Goal: Use online tool/utility: Utilize a website feature to perform a specific function

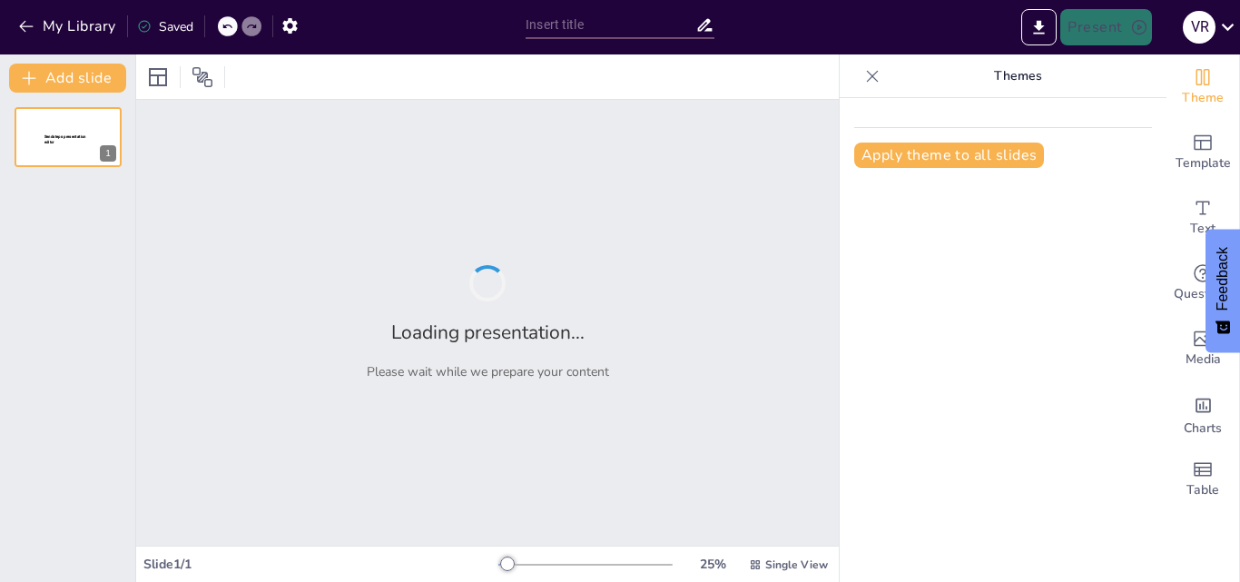
type input "Imported NEUROMARTEKING 2.0.pptx"
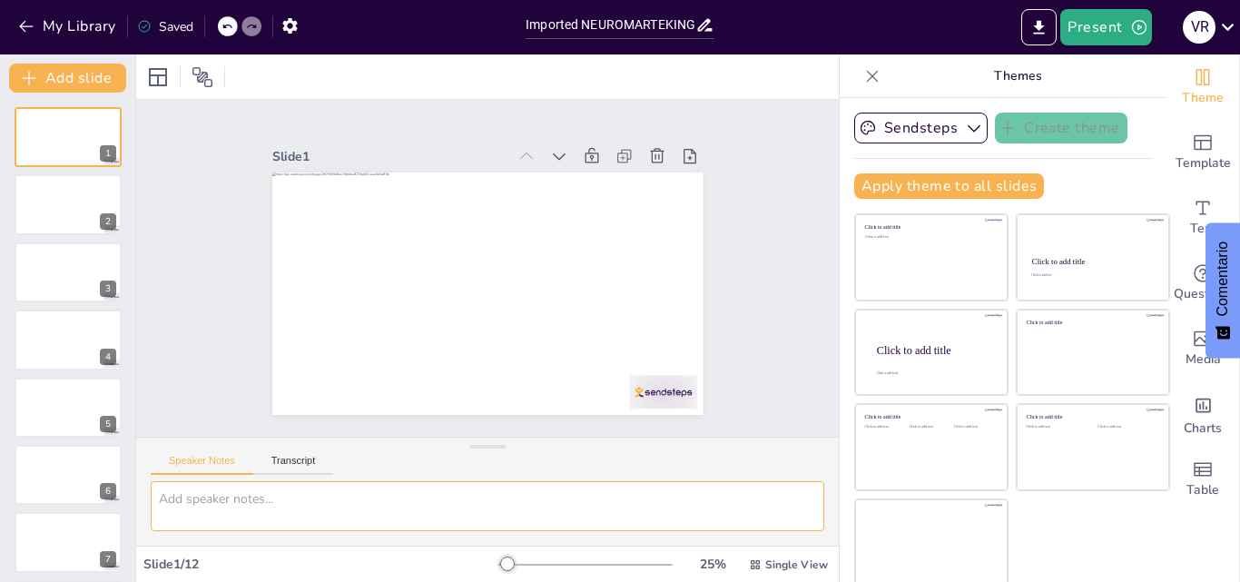
click at [352, 521] on textarea at bounding box center [488, 506] width 674 height 50
click at [50, 220] on div at bounding box center [68, 205] width 109 height 62
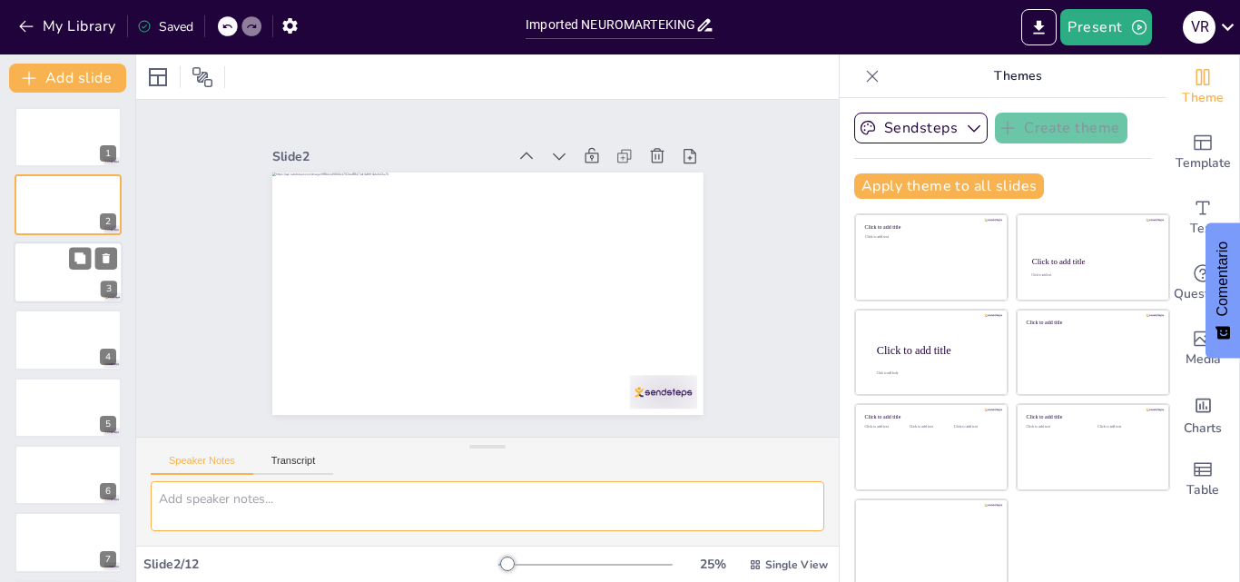
click at [47, 266] on div at bounding box center [68, 272] width 109 height 62
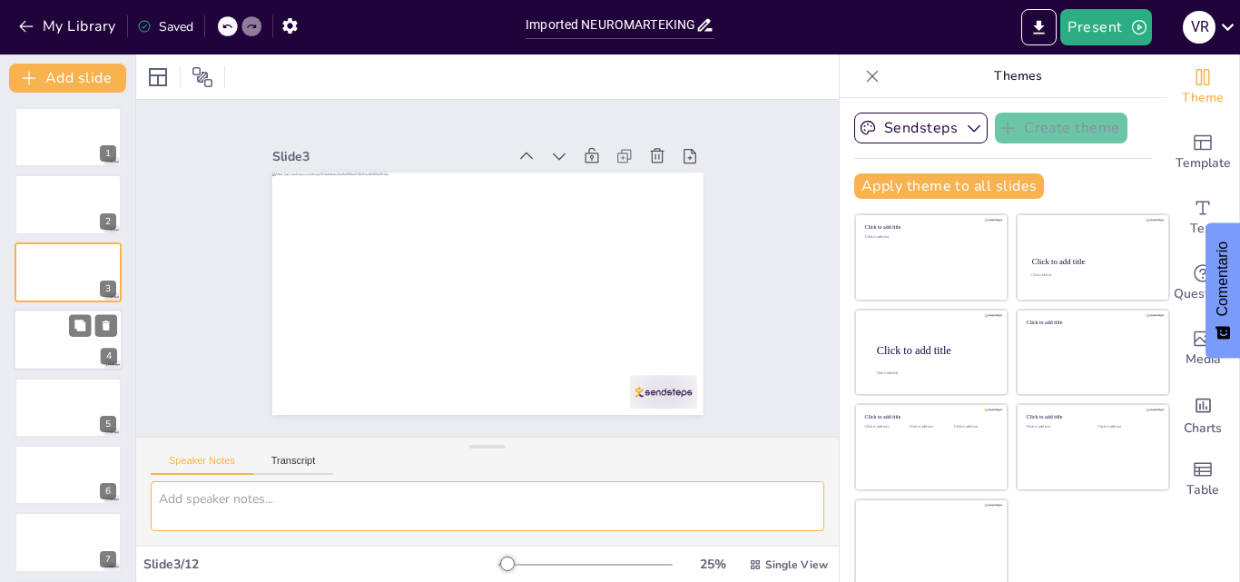
click at [52, 347] on div at bounding box center [68, 340] width 109 height 62
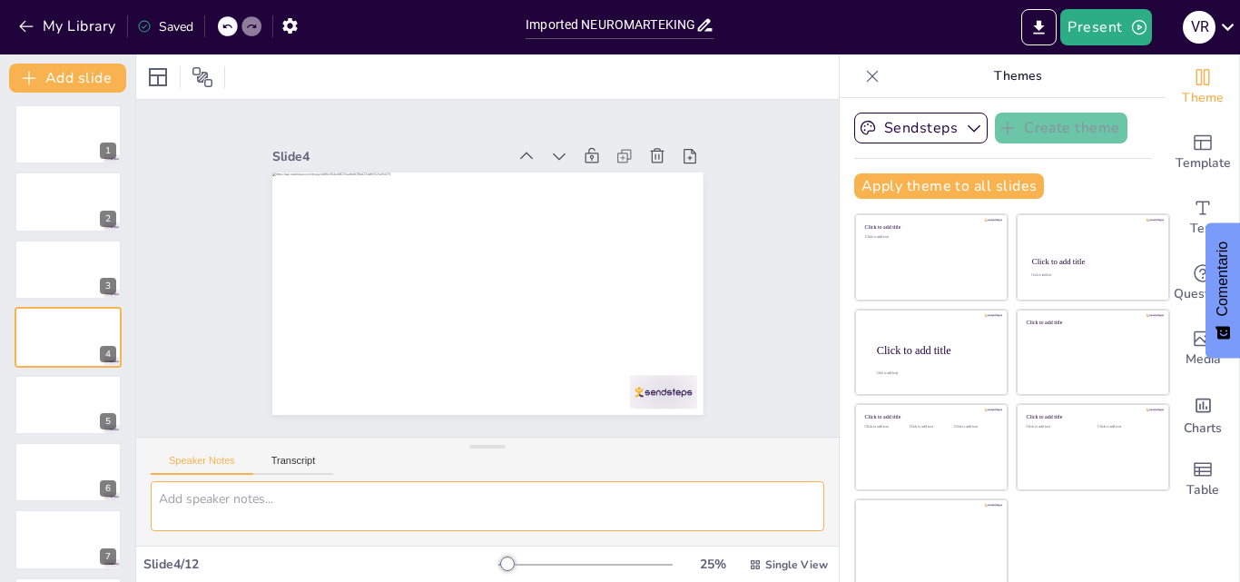
scroll to position [4, 0]
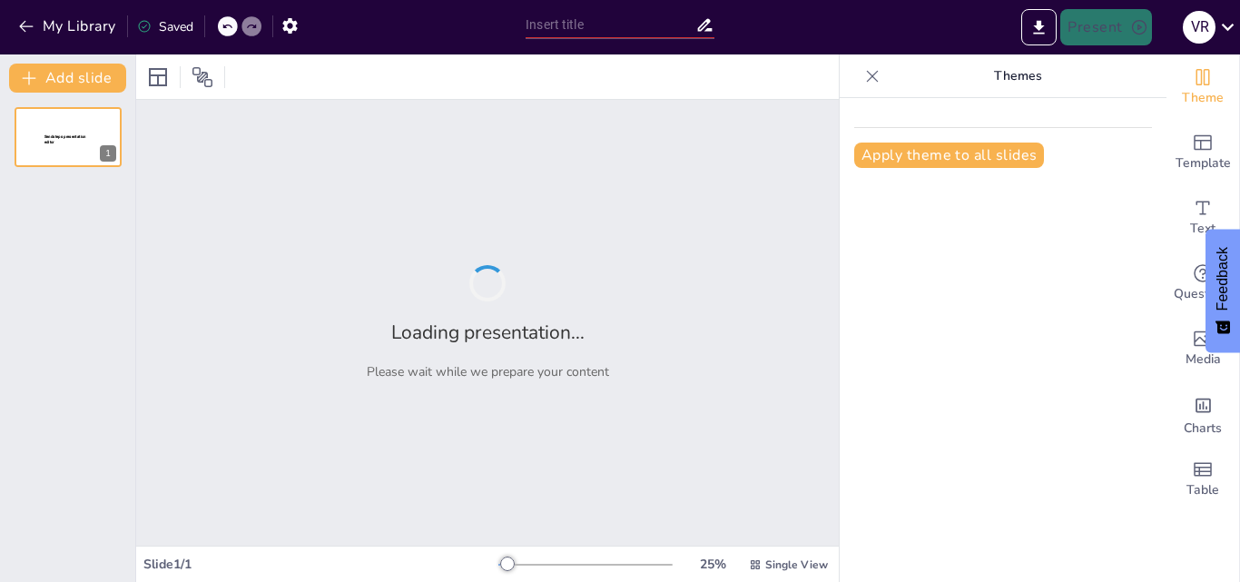
type input "Neuromarketing & Neuroeconomía"
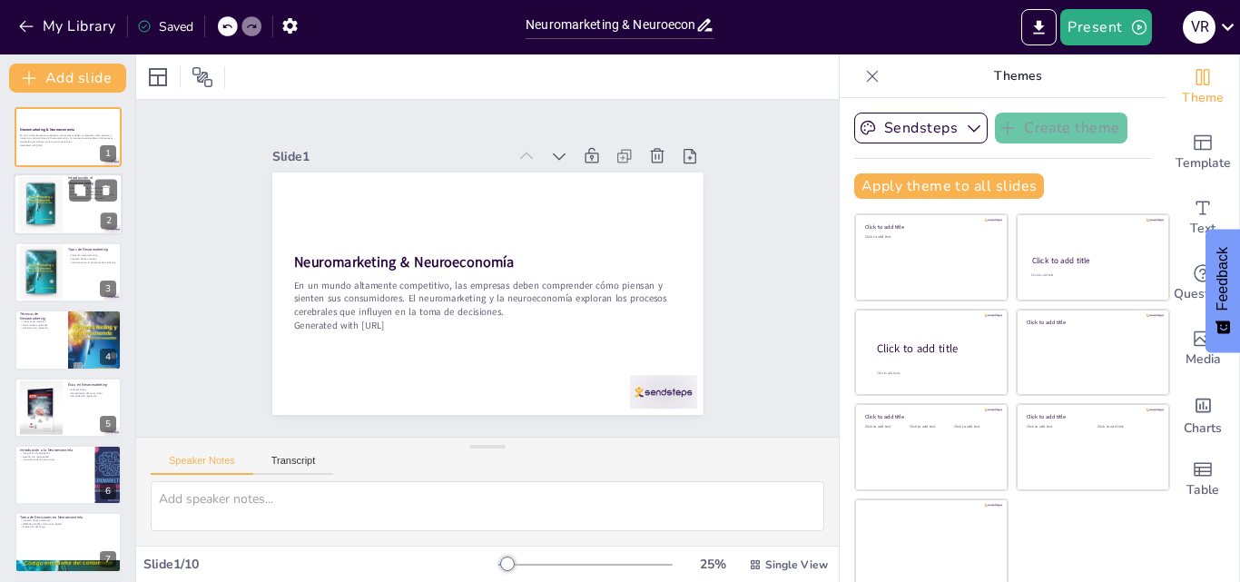
click at [48, 212] on div at bounding box center [41, 204] width 98 height 55
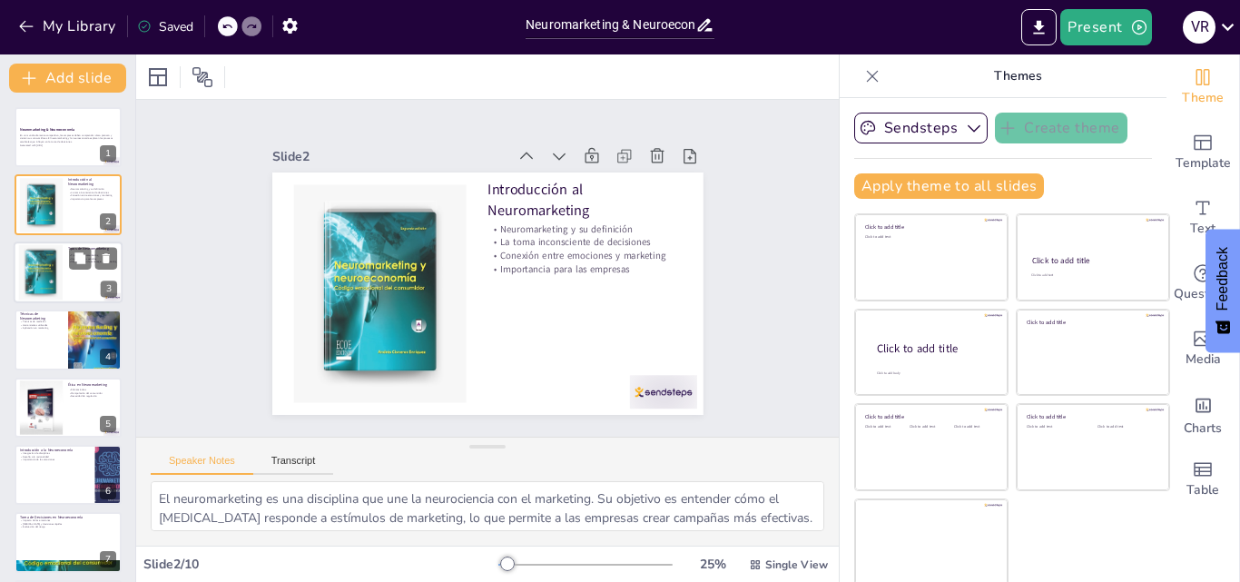
click at [39, 281] on div at bounding box center [40, 271] width 55 height 55
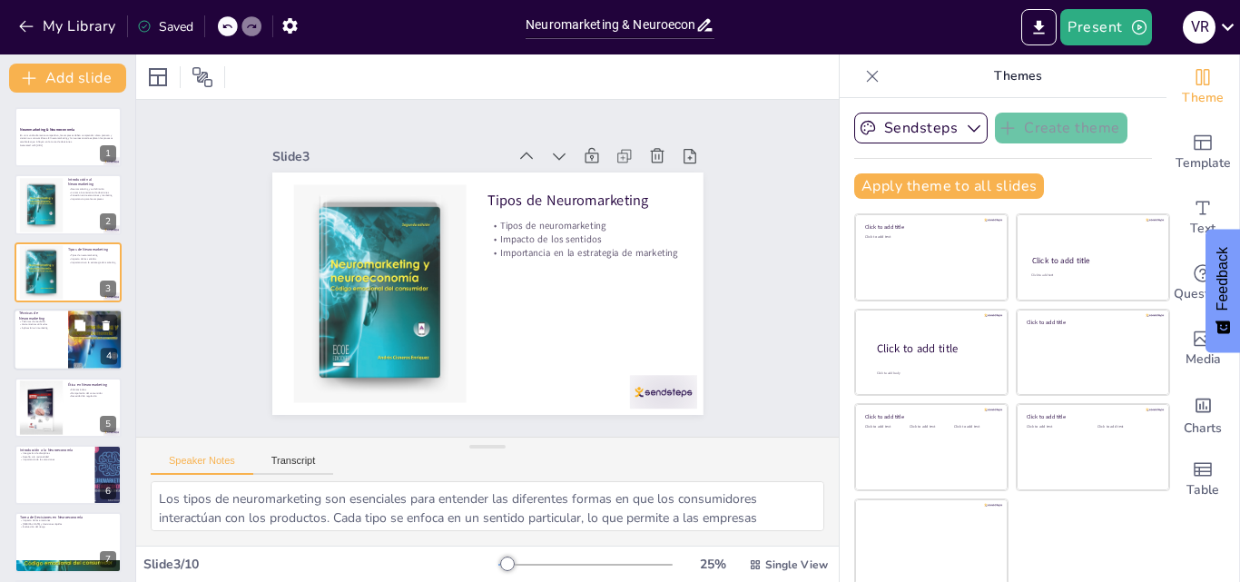
click at [37, 340] on div at bounding box center [68, 340] width 109 height 62
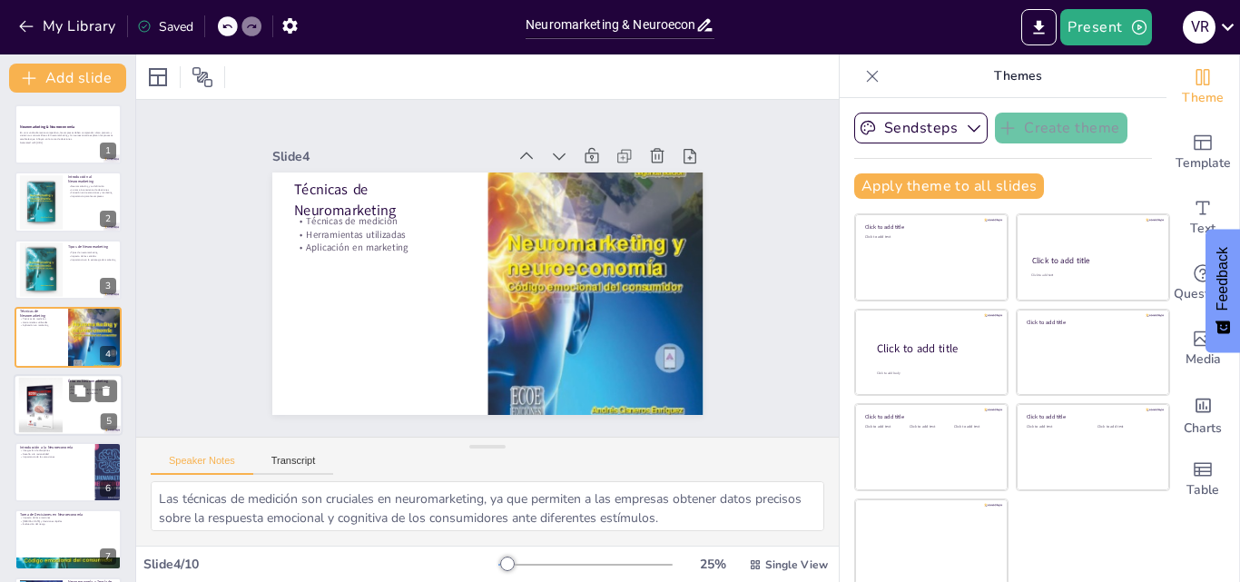
click at [103, 412] on div at bounding box center [68, 405] width 109 height 62
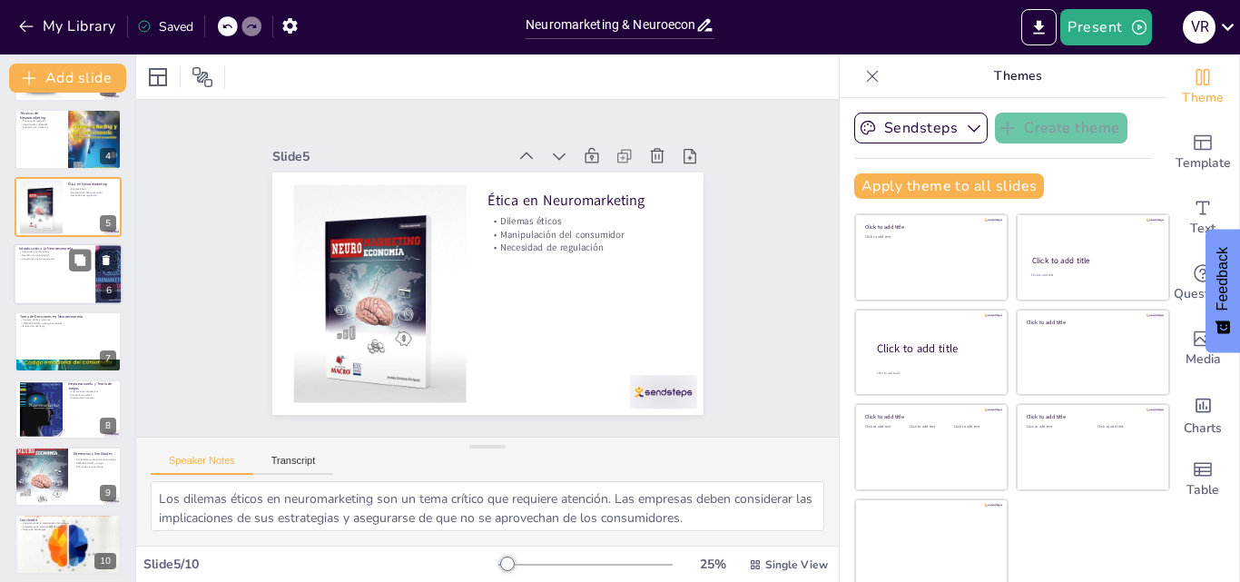
scroll to position [208, 0]
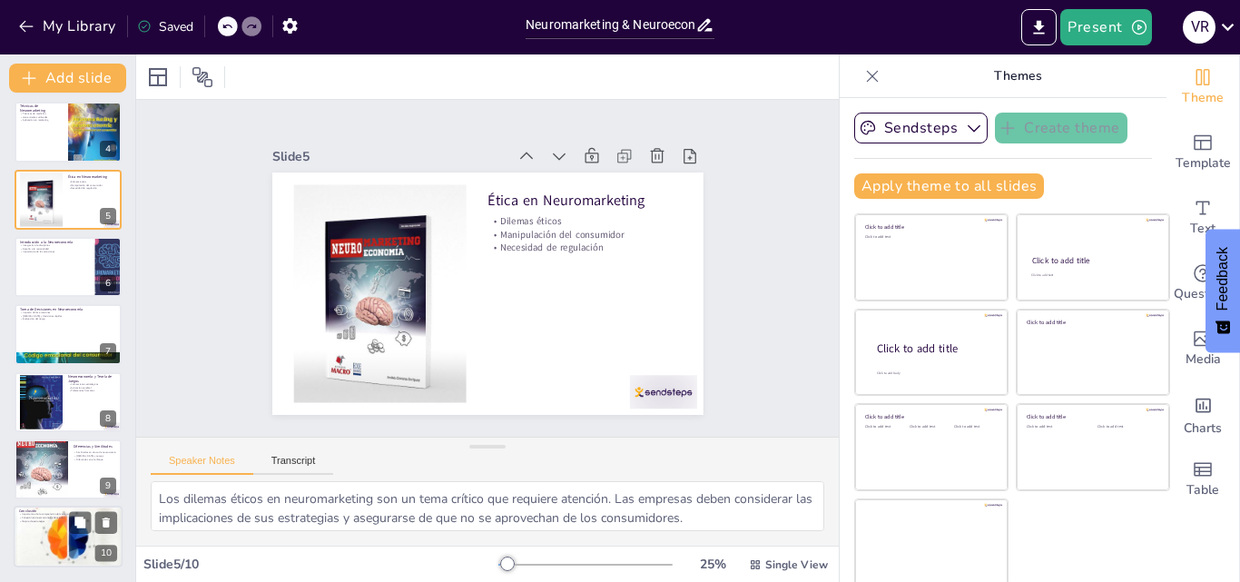
click at [77, 537] on div at bounding box center [68, 536] width 109 height 153
type textarea "Comprender el [MEDICAL_DATA] es crucial para el éxito en el marketing y la econ…"
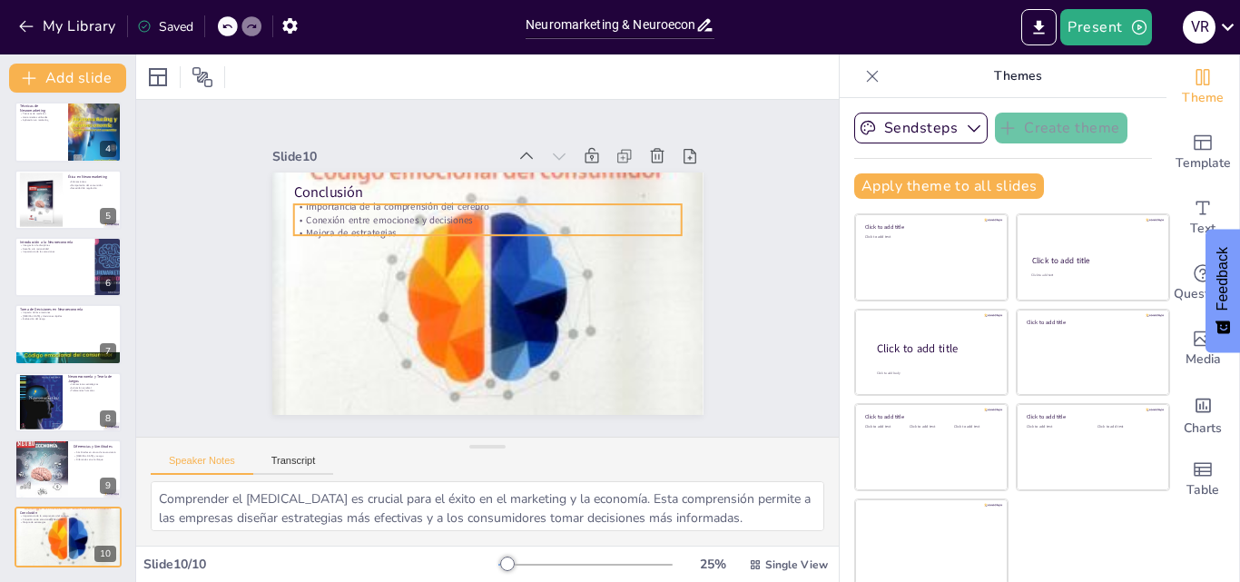
click at [467, 192] on p "Conclusión" at bounding box center [544, 217] width 275 height 301
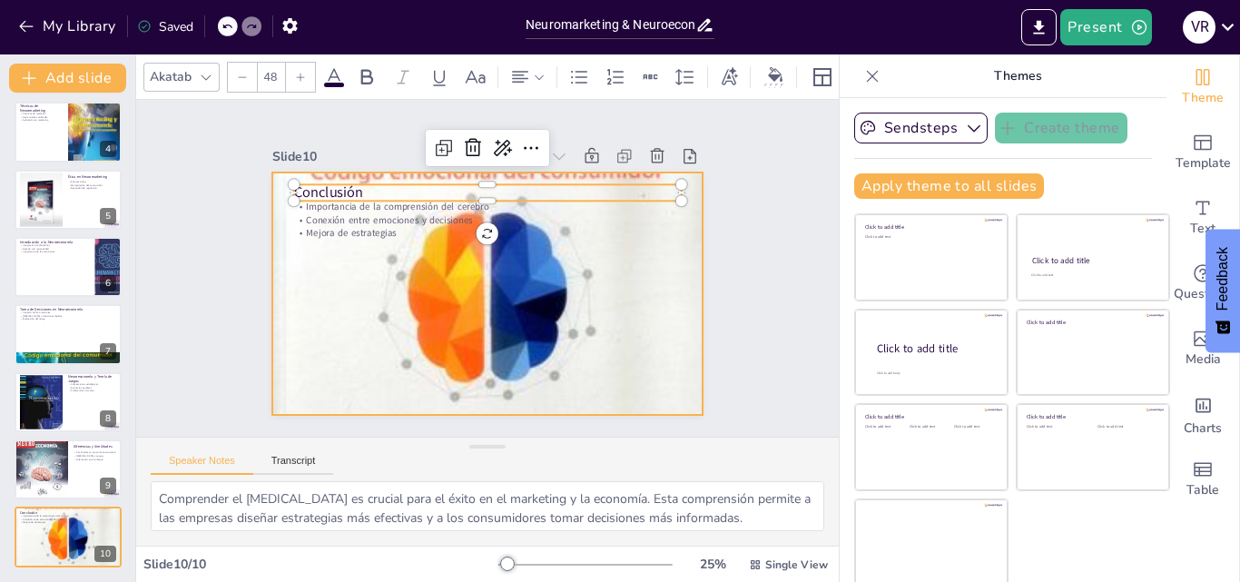
click at [474, 263] on div at bounding box center [482, 293] width 546 height 682
